Goal: Check status: Check status

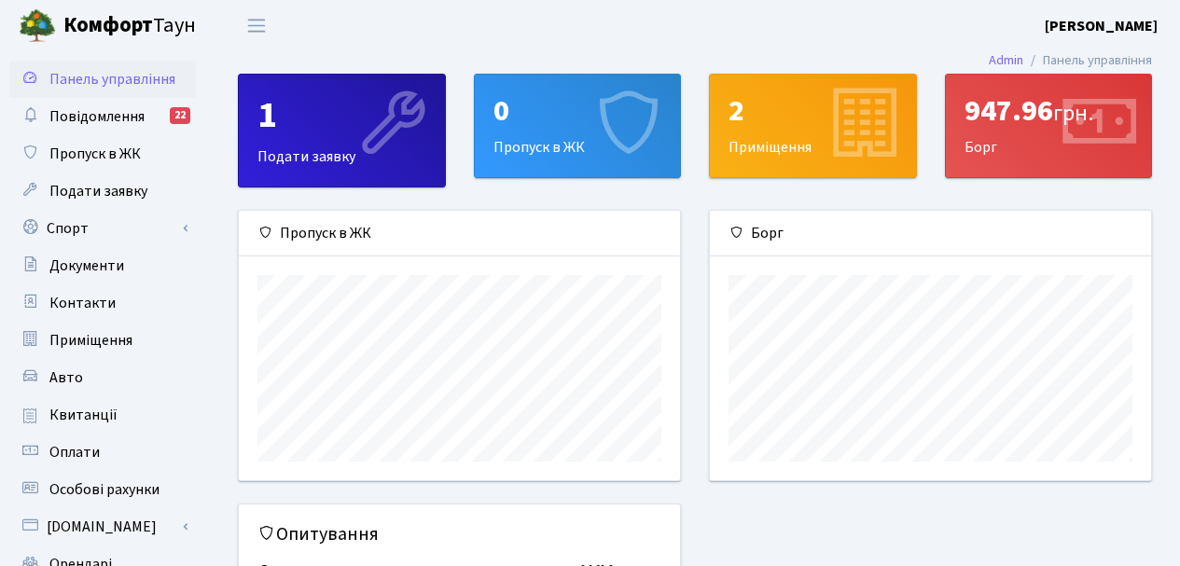
scroll to position [270, 441]
click at [77, 421] on span "Квитанції" at bounding box center [83, 415] width 68 height 21
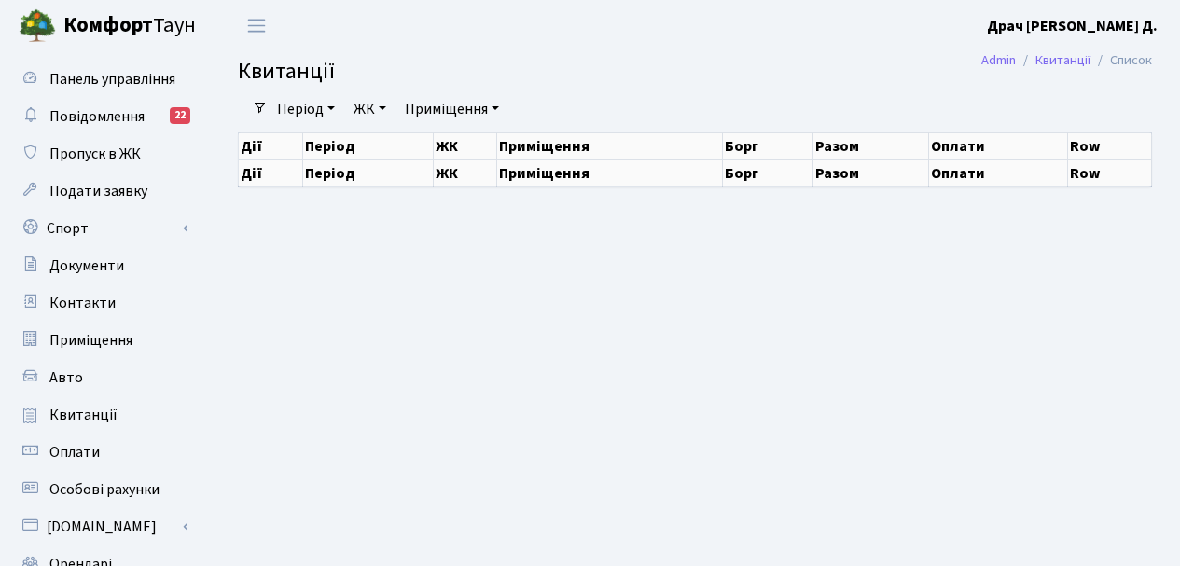
select select "25"
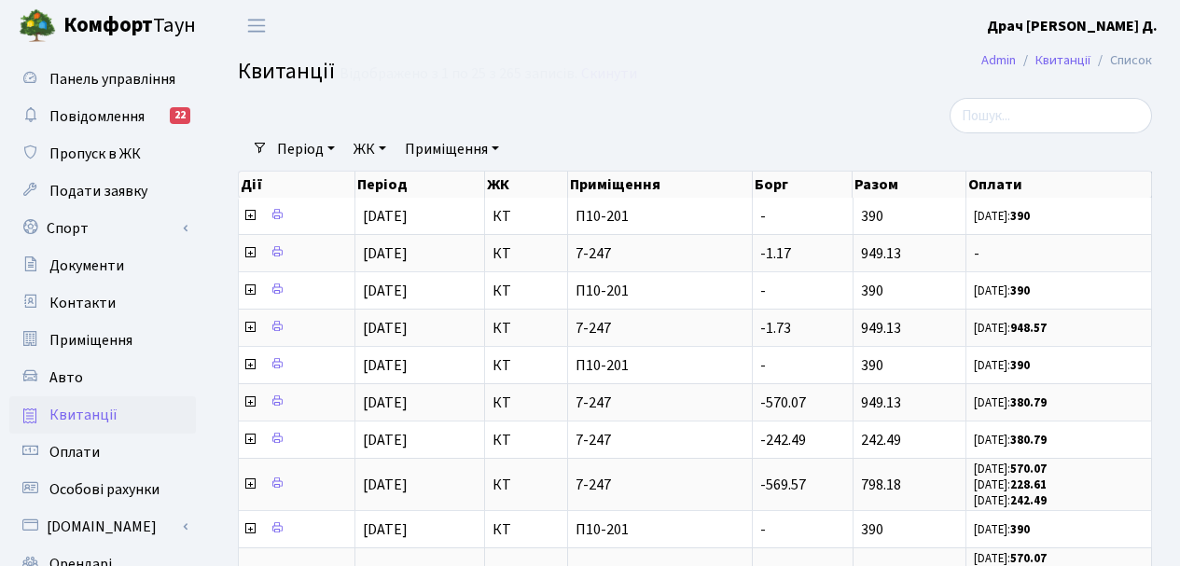
click at [252, 215] on icon at bounding box center [249, 215] width 15 height 15
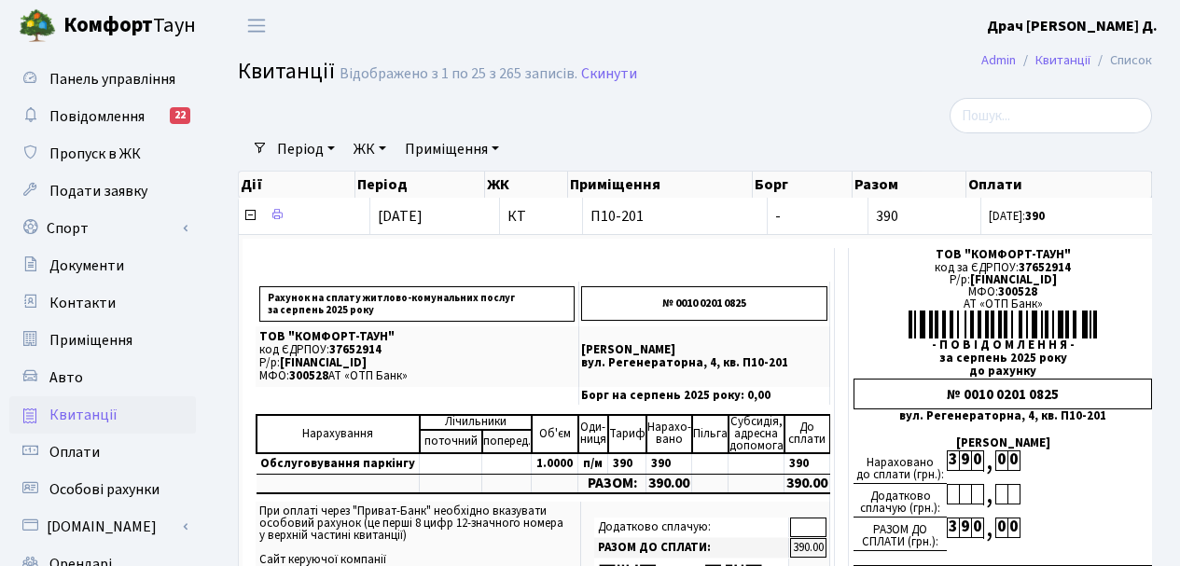
click at [252, 215] on icon at bounding box center [249, 215] width 15 height 15
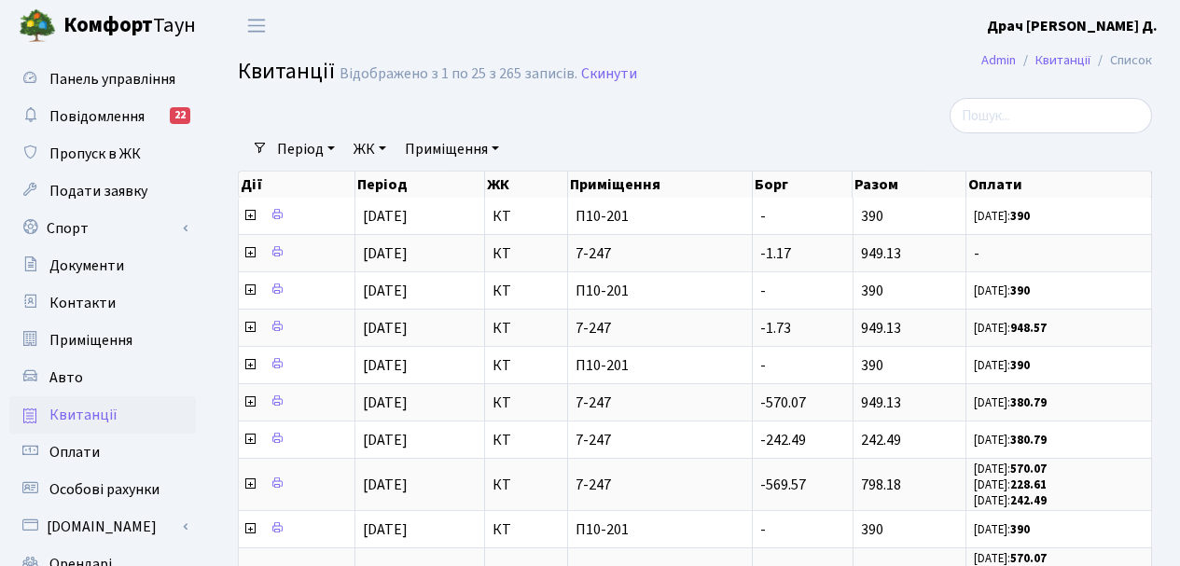
click at [256, 255] on icon at bounding box center [249, 252] width 15 height 15
